Goal: Task Accomplishment & Management: Manage account settings

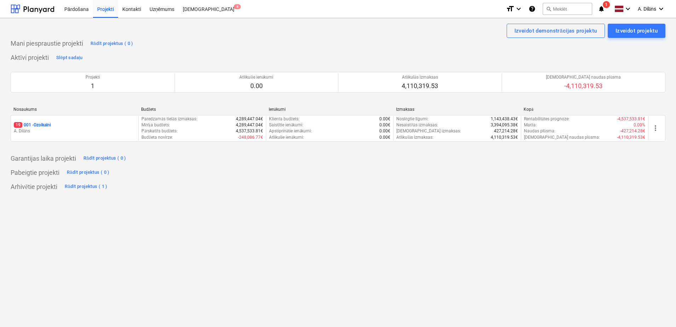
click at [83, 126] on div "19 001 - Ozolkalni" at bounding box center [75, 125] width 122 height 6
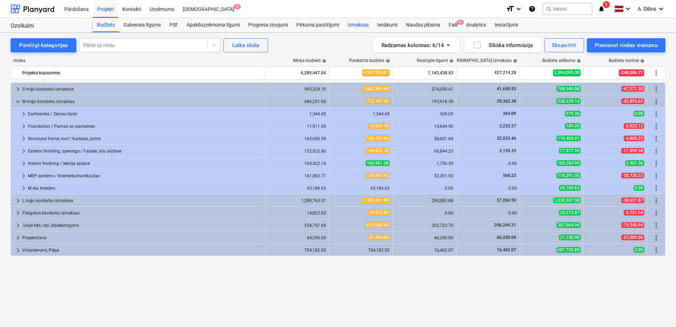
click at [359, 23] on div "Izmaksas" at bounding box center [359, 25] width 30 height 14
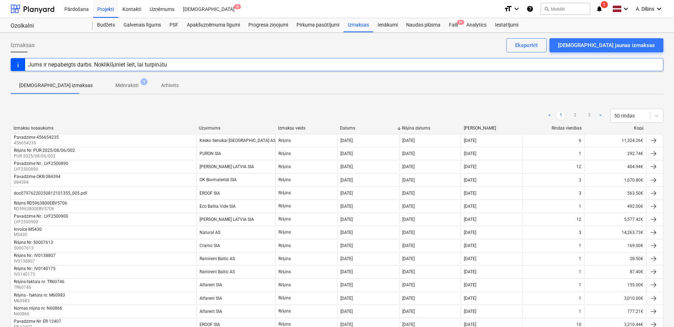
click at [115, 83] on p "Melnraksti" at bounding box center [126, 85] width 23 height 7
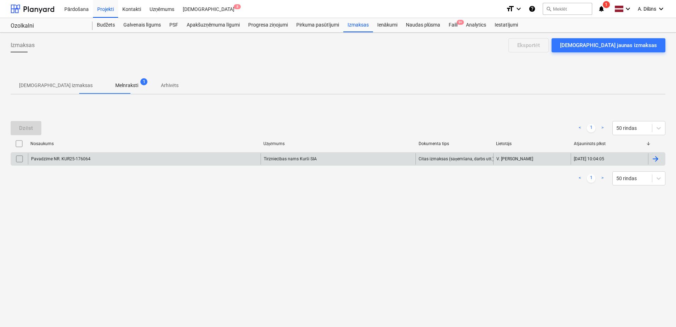
click at [146, 157] on div "Pavadzīme NR. KUR25-176064" at bounding box center [144, 158] width 233 height 11
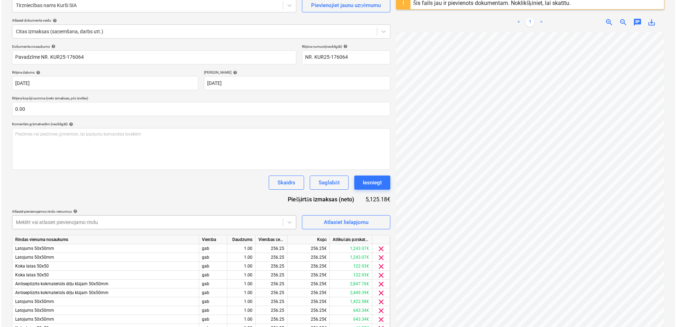
scroll to position [71, 0]
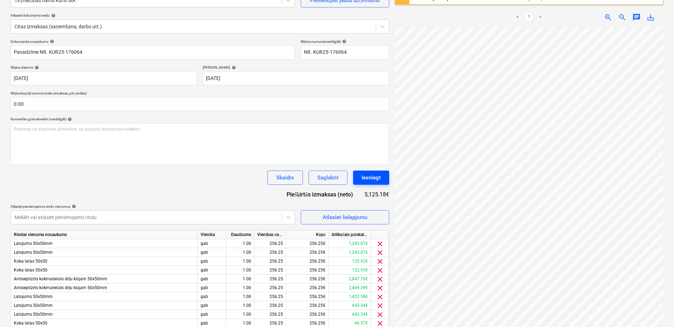
click at [382, 180] on button "Iesniegt" at bounding box center [371, 178] width 36 height 14
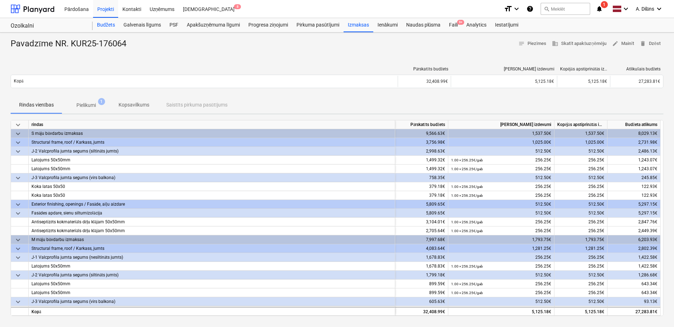
click at [108, 24] on div "Budžets" at bounding box center [106, 25] width 27 height 14
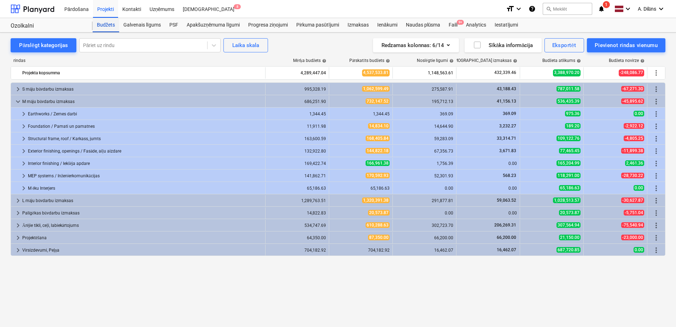
click at [107, 27] on div "Budžets" at bounding box center [106, 25] width 27 height 14
click at [601, 4] on div "format_size keyboard_arrow_down help search Meklēt notifications 1 keyboard_arr…" at bounding box center [586, 9] width 160 height 18
click at [601, 7] on icon "notifications" at bounding box center [601, 9] width 7 height 8
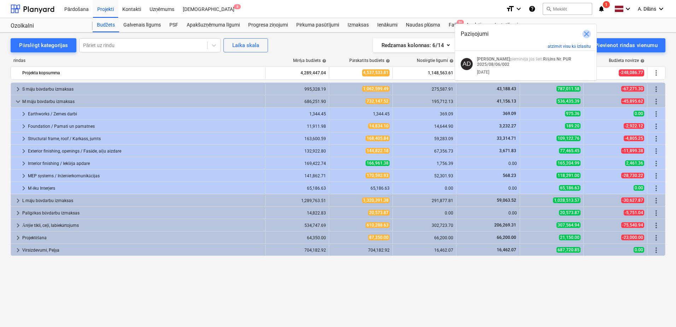
click at [589, 33] on span "close" at bounding box center [587, 34] width 8 height 8
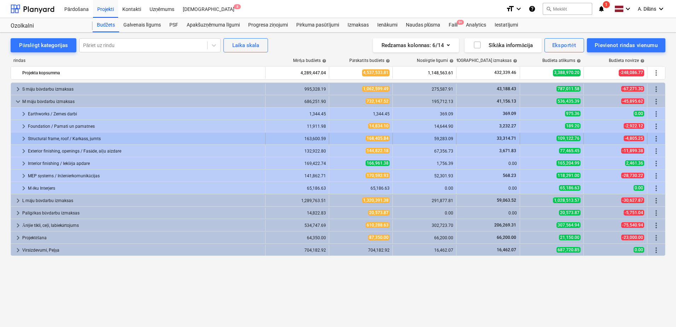
click at [36, 137] on div "Structural frame, roof / Karkass, jumts" at bounding box center [145, 138] width 235 height 11
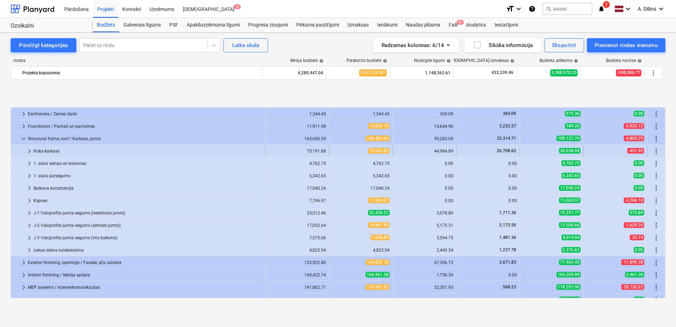
click at [28, 150] on span "keyboard_arrow_right" at bounding box center [29, 151] width 8 height 8
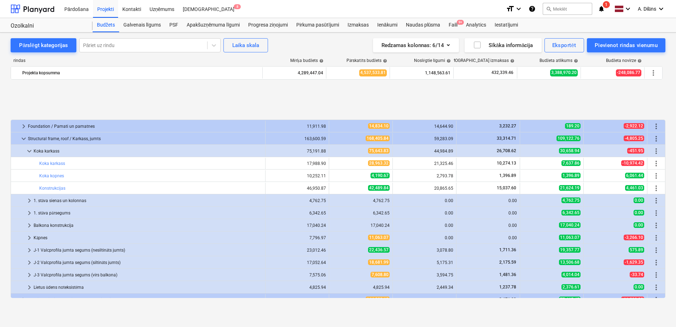
scroll to position [71, 0]
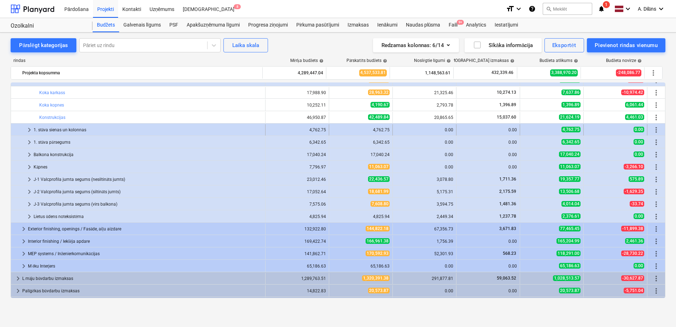
click at [30, 129] on span "keyboard_arrow_right" at bounding box center [29, 130] width 8 height 8
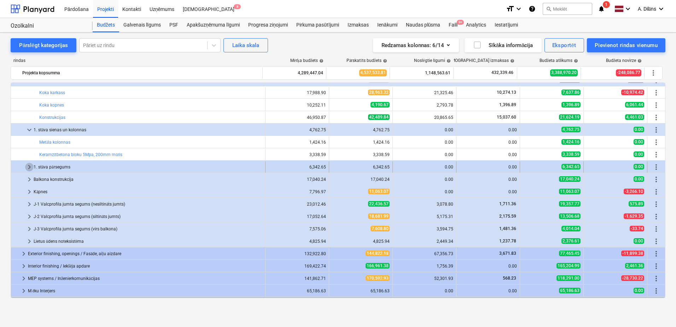
click at [28, 168] on span "keyboard_arrow_right" at bounding box center [29, 167] width 8 height 8
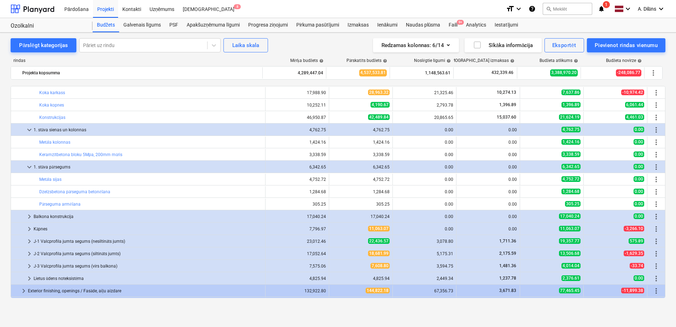
scroll to position [106, 0]
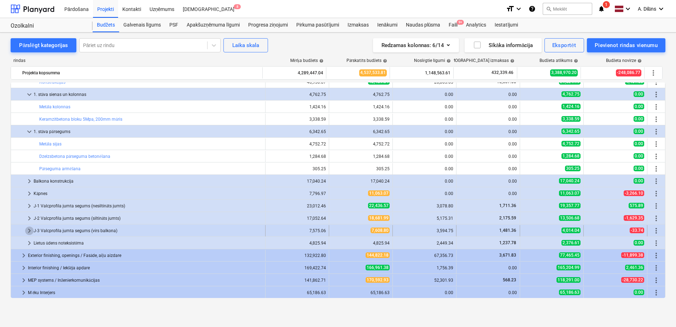
click at [29, 231] on span "keyboard_arrow_right" at bounding box center [29, 230] width 8 height 8
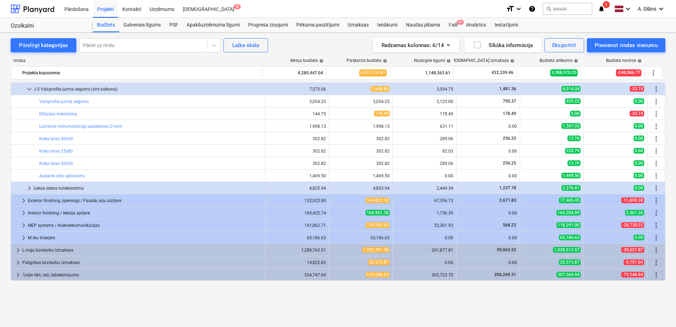
scroll to position [212, 0]
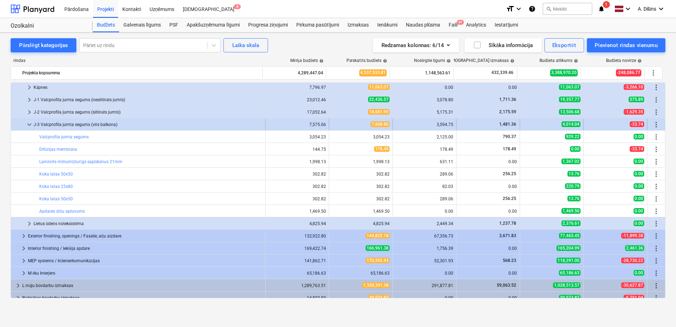
click at [29, 124] on span "keyboard_arrow_down" at bounding box center [29, 124] width 8 height 8
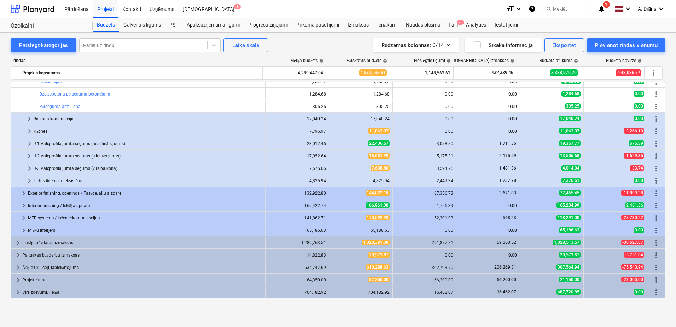
scroll to position [168, 0]
click at [28, 145] on span "keyboard_arrow_right" at bounding box center [29, 143] width 8 height 8
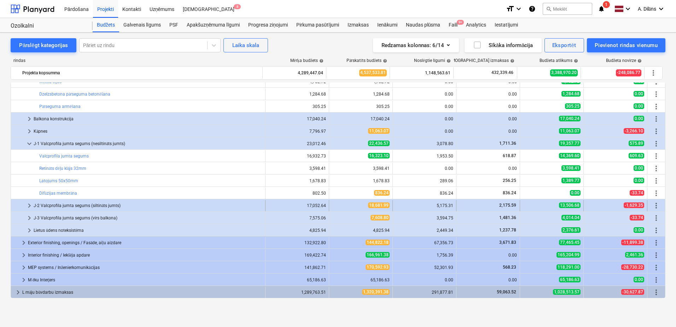
click at [28, 207] on span "keyboard_arrow_right" at bounding box center [29, 205] width 8 height 8
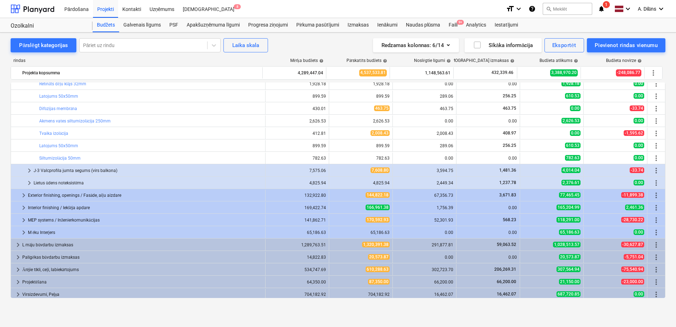
scroll to position [317, 0]
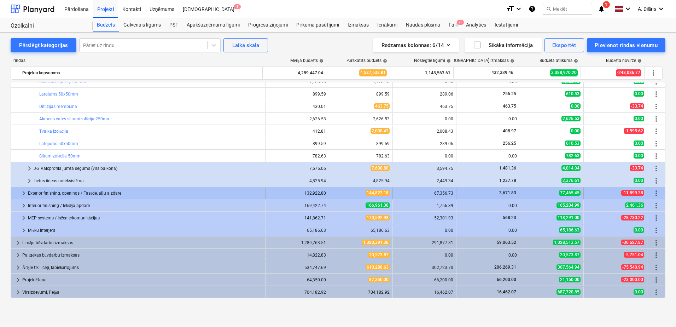
click at [22, 191] on span "keyboard_arrow_right" at bounding box center [23, 193] width 8 height 8
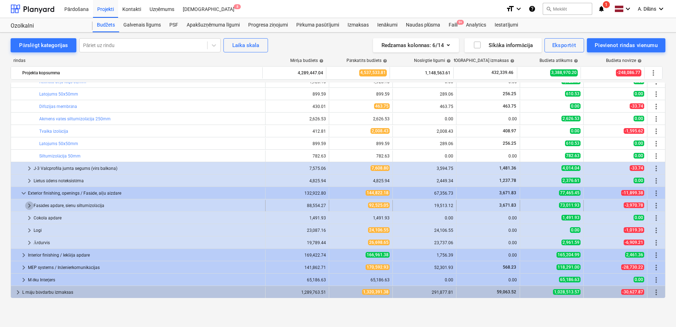
click at [31, 204] on span "keyboard_arrow_right" at bounding box center [29, 205] width 8 height 8
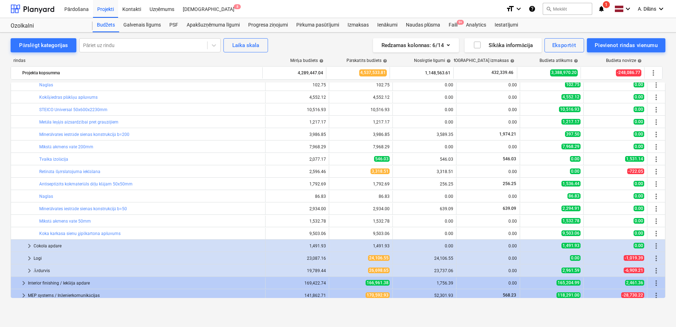
scroll to position [565, 0]
